Goal: Task Accomplishment & Management: Complete application form

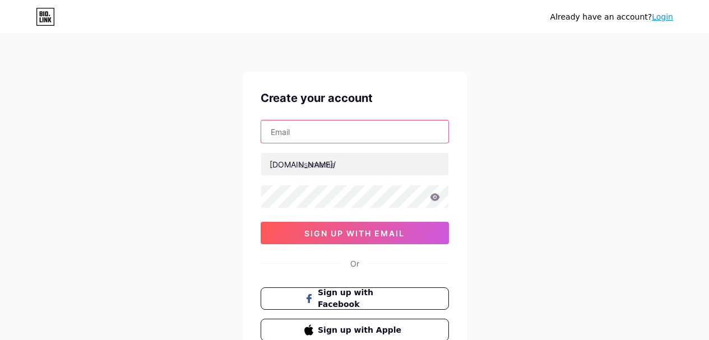
click at [354, 122] on input "text" at bounding box center [354, 132] width 187 height 22
type input "[EMAIL_ADDRESS][DOMAIN_NAME]"
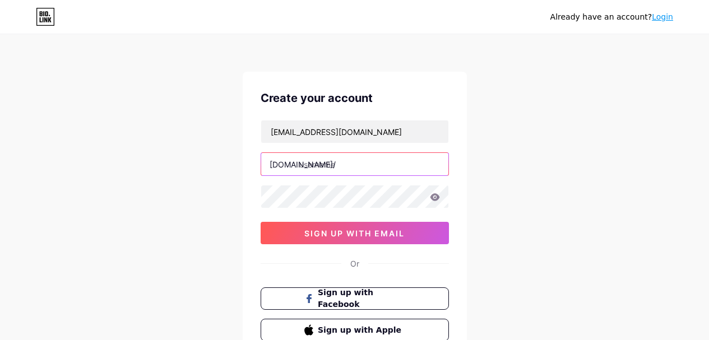
click at [347, 168] on input "text" at bounding box center [354, 164] width 187 height 22
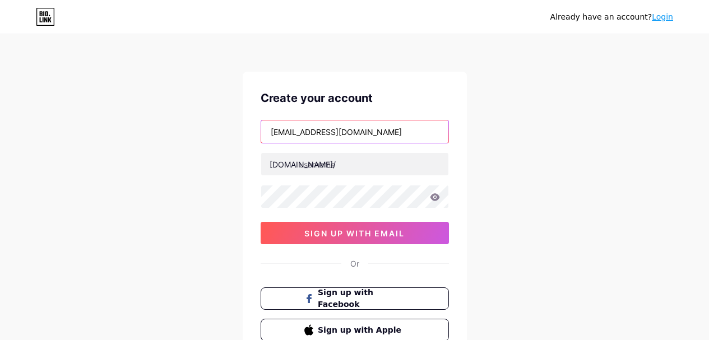
click at [288, 135] on input "[EMAIL_ADDRESS][DOMAIN_NAME]" at bounding box center [354, 132] width 187 height 22
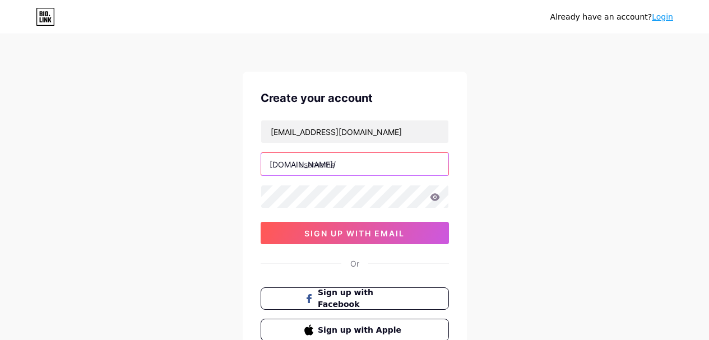
paste input "kristymooreus"
click at [347, 165] on input "text" at bounding box center [354, 164] width 187 height 22
type input "kristymooreus"
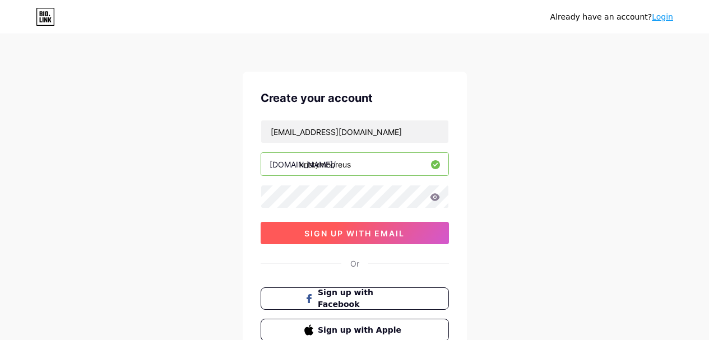
click at [278, 230] on button "sign up with email" at bounding box center [355, 233] width 188 height 22
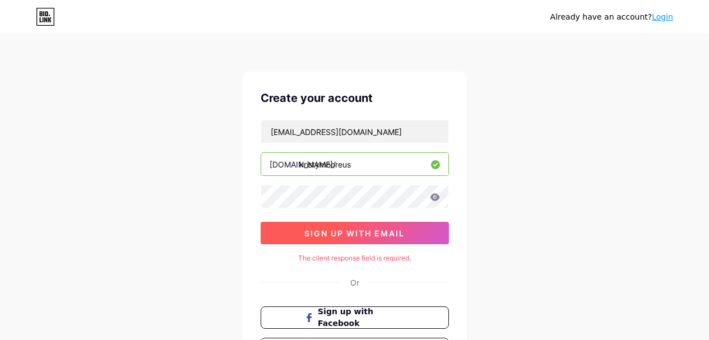
click at [290, 237] on button "sign up with email" at bounding box center [355, 233] width 188 height 22
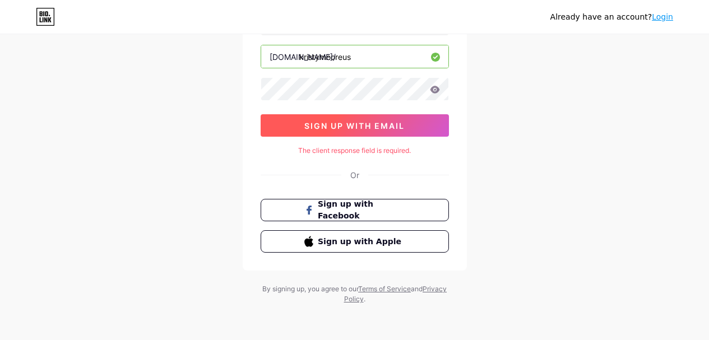
click at [382, 126] on span "sign up with email" at bounding box center [354, 126] width 100 height 10
